Goal: Navigation & Orientation: Find specific page/section

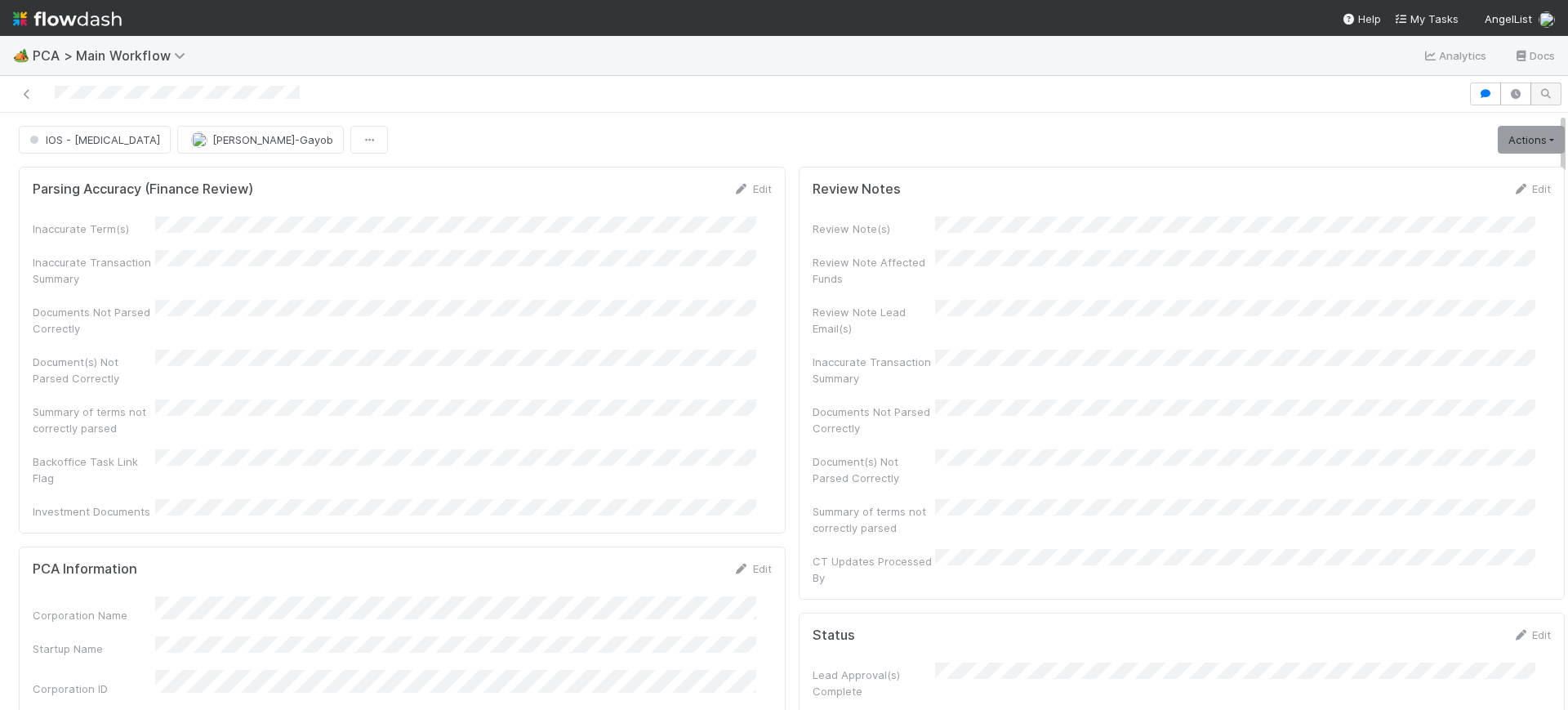
drag, startPoint x: 1548, startPoint y: 135, endPoint x: 1519, endPoint y: 96, distance: 48.6
click at [1519, 96] on div "IOS - [MEDICAL_DATA] [PERSON_NAME]-Gayob Actions Finish Move to Post-Close Ques…" at bounding box center [784, 393] width 1568 height 634
drag, startPoint x: 1546, startPoint y: 129, endPoint x: 1505, endPoint y: 46, distance: 92.6
click at [1505, 46] on div "🏕️ PCA > Main Workflow Analytics Docs IOS - [MEDICAL_DATA] [PERSON_NAME] Action…" at bounding box center [784, 374] width 1568 height 674
